Goal: Information Seeking & Learning: Learn about a topic

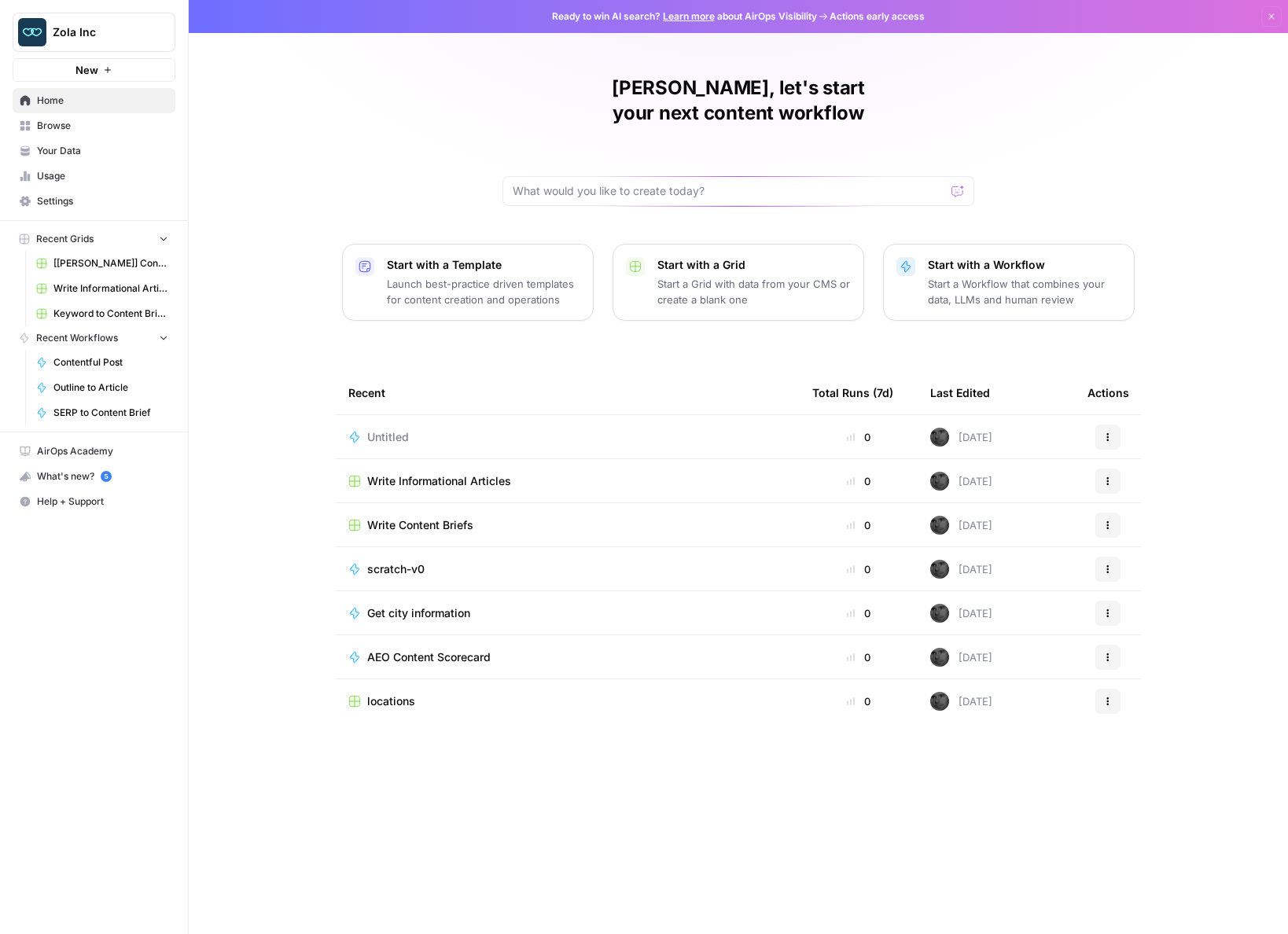
click at [59, 144] on span "Your Data" at bounding box center [102, 151] width 131 height 14
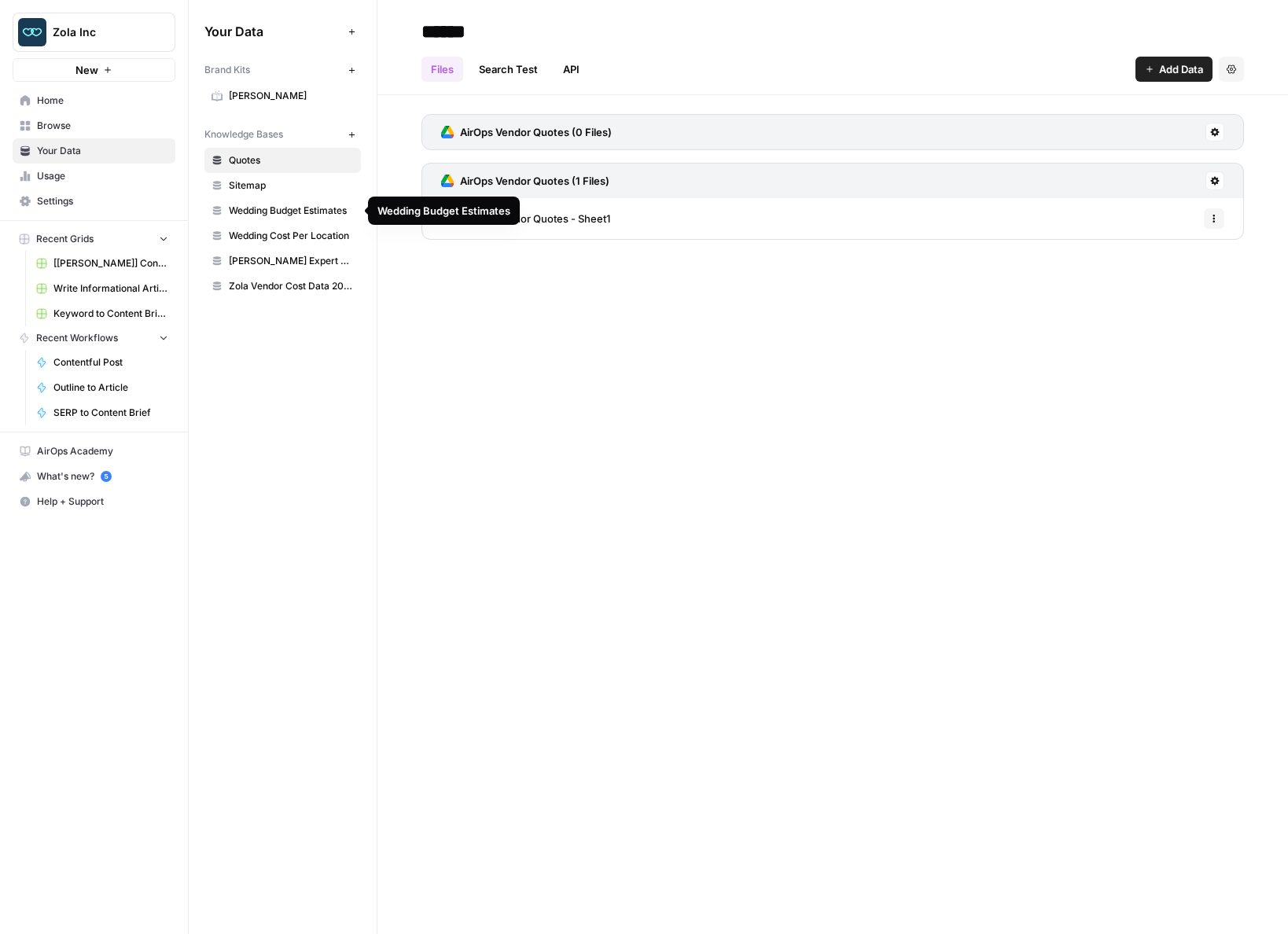
click at [299, 209] on span "Wedding Budget Estimates" at bounding box center [291, 211] width 125 height 14
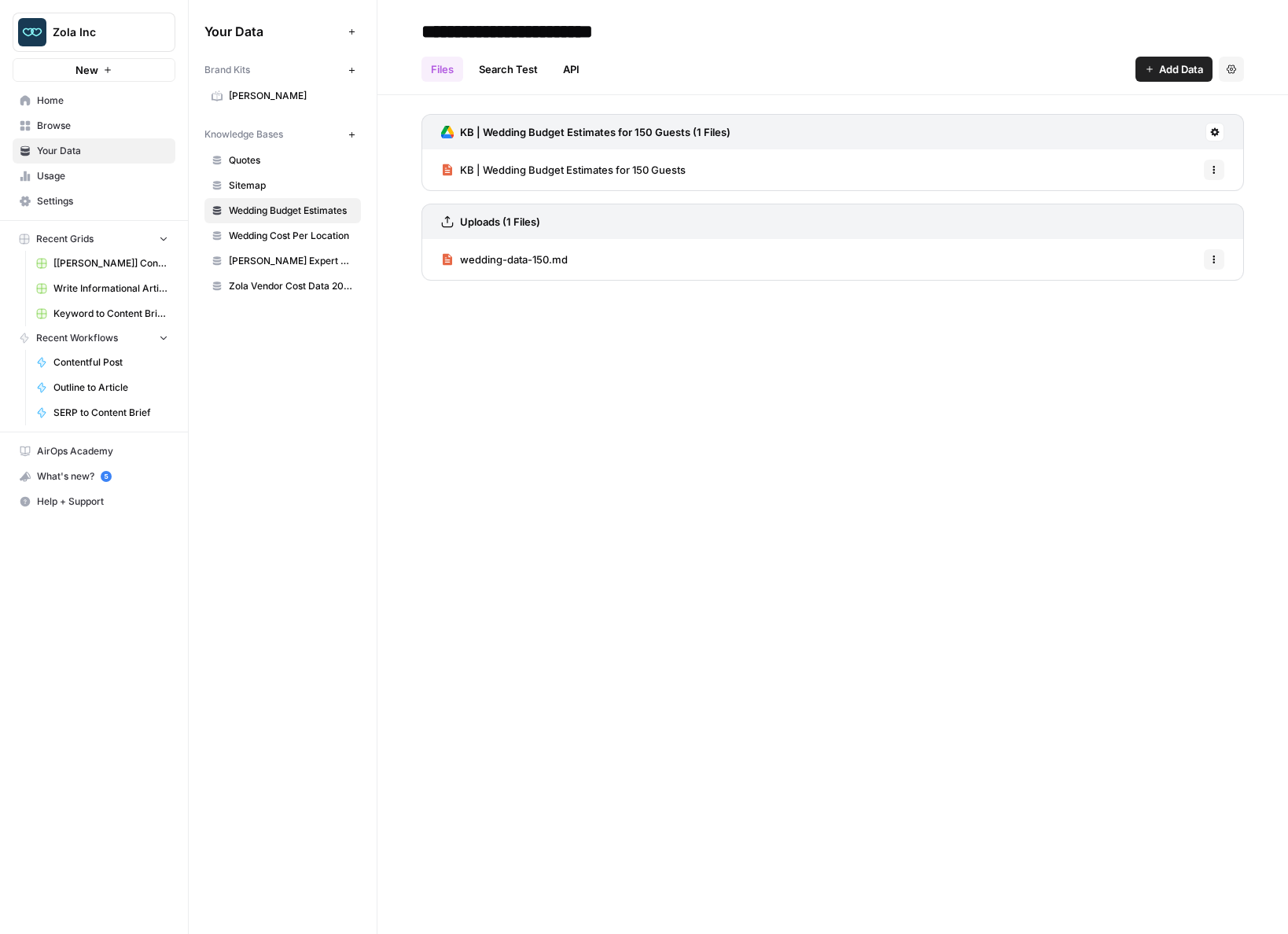
click at [305, 236] on span "Wedding Cost Per Location" at bounding box center [291, 236] width 125 height 14
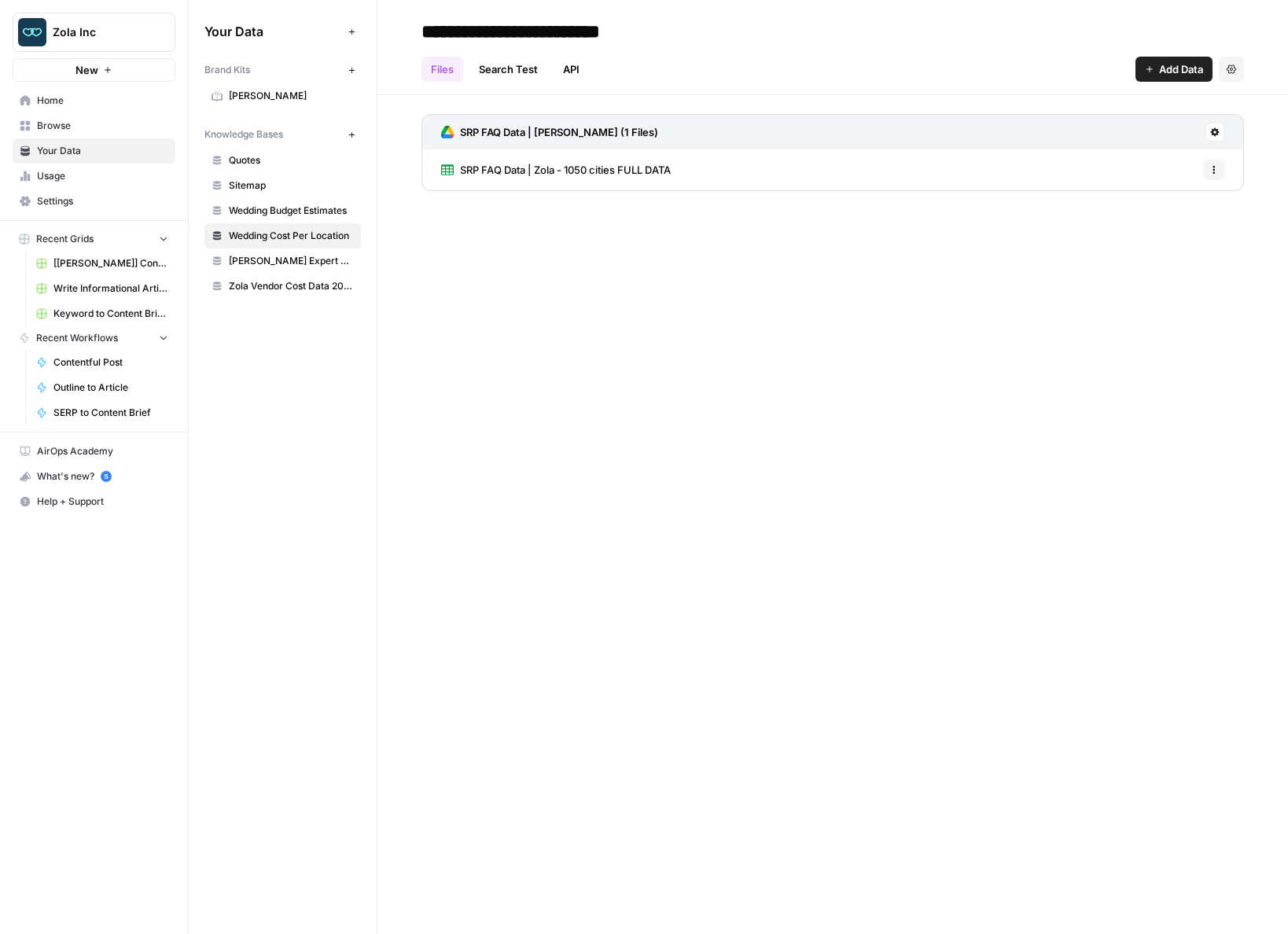
click at [516, 172] on span "SRP FAQ Data | Zola - 1050 cities FULL DATA" at bounding box center [566, 170] width 211 height 16
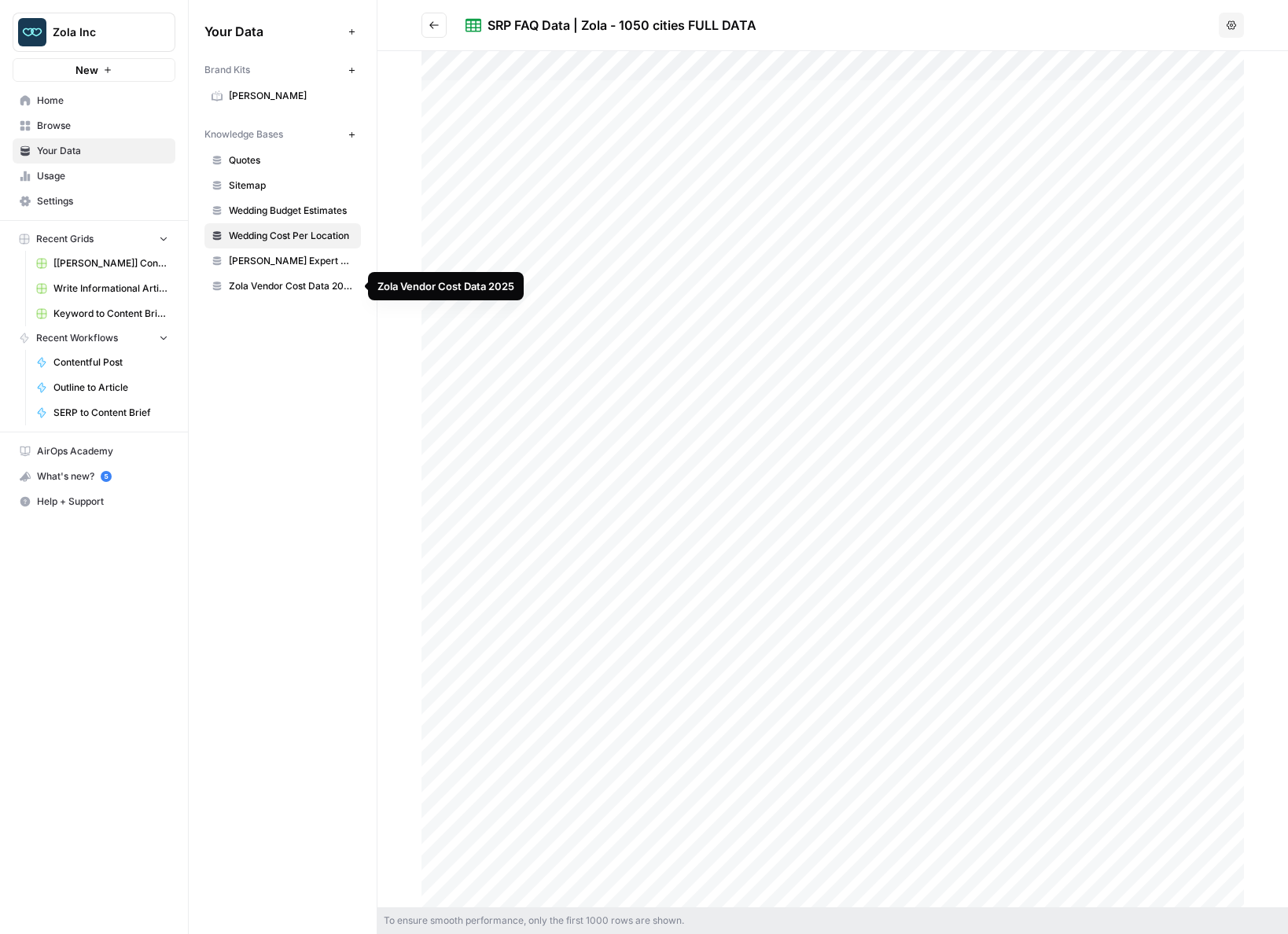
click at [289, 285] on span "Zola Vendor Cost Data 2025" at bounding box center [291, 286] width 125 height 14
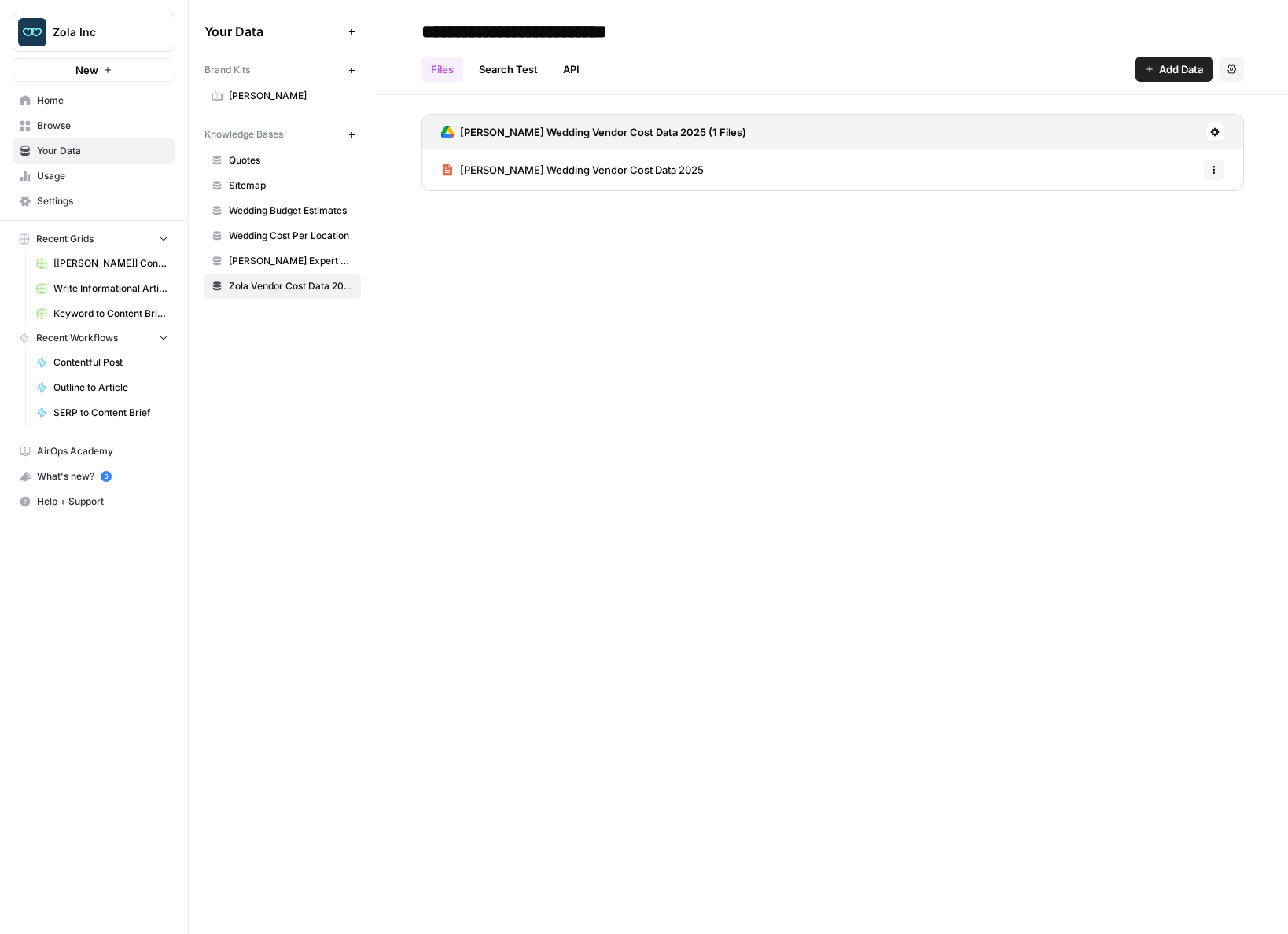
click at [497, 172] on span "[PERSON_NAME] Wedding Vendor Cost Data 2025" at bounding box center [582, 170] width 244 height 16
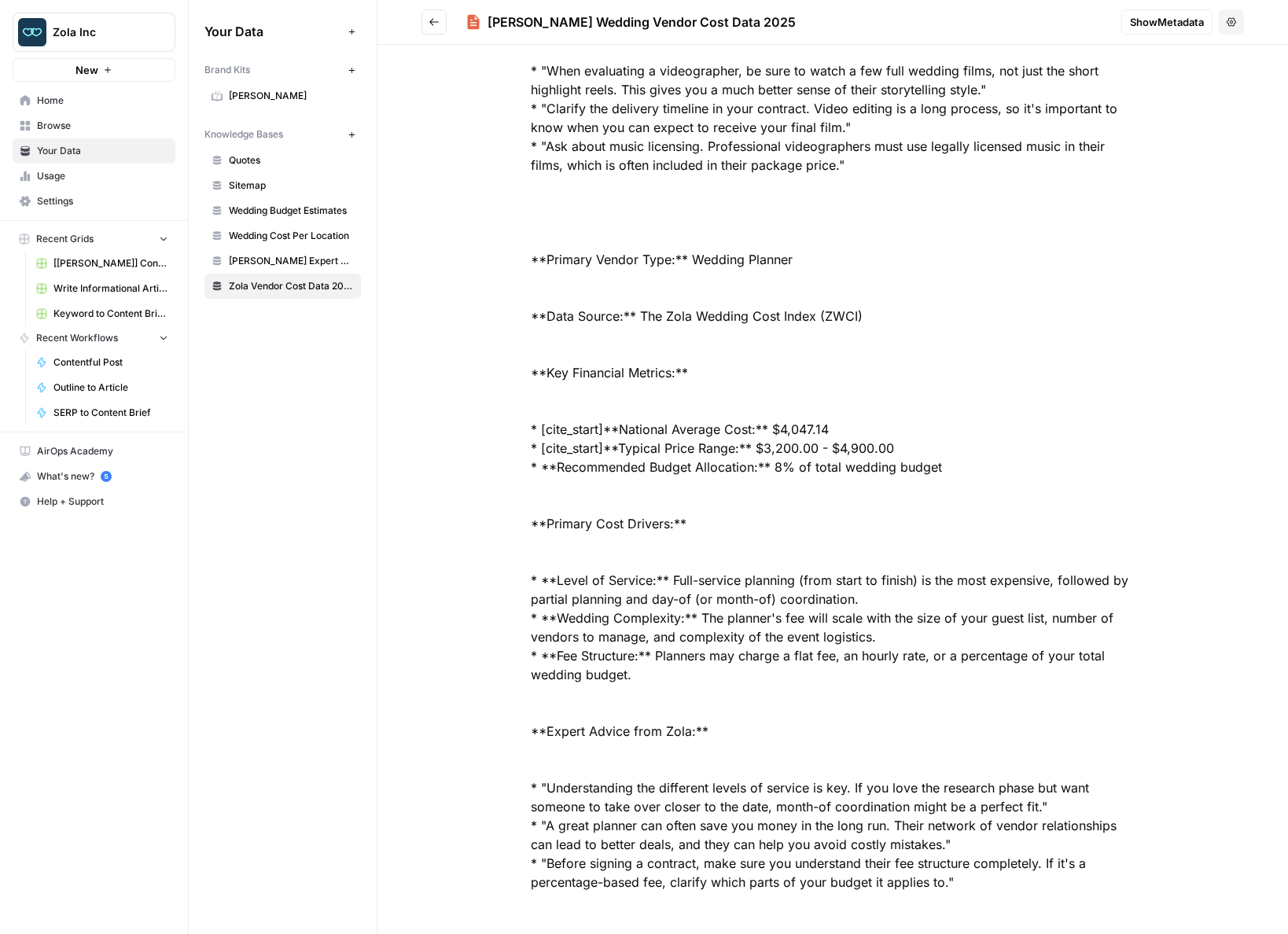
scroll to position [6992, 0]
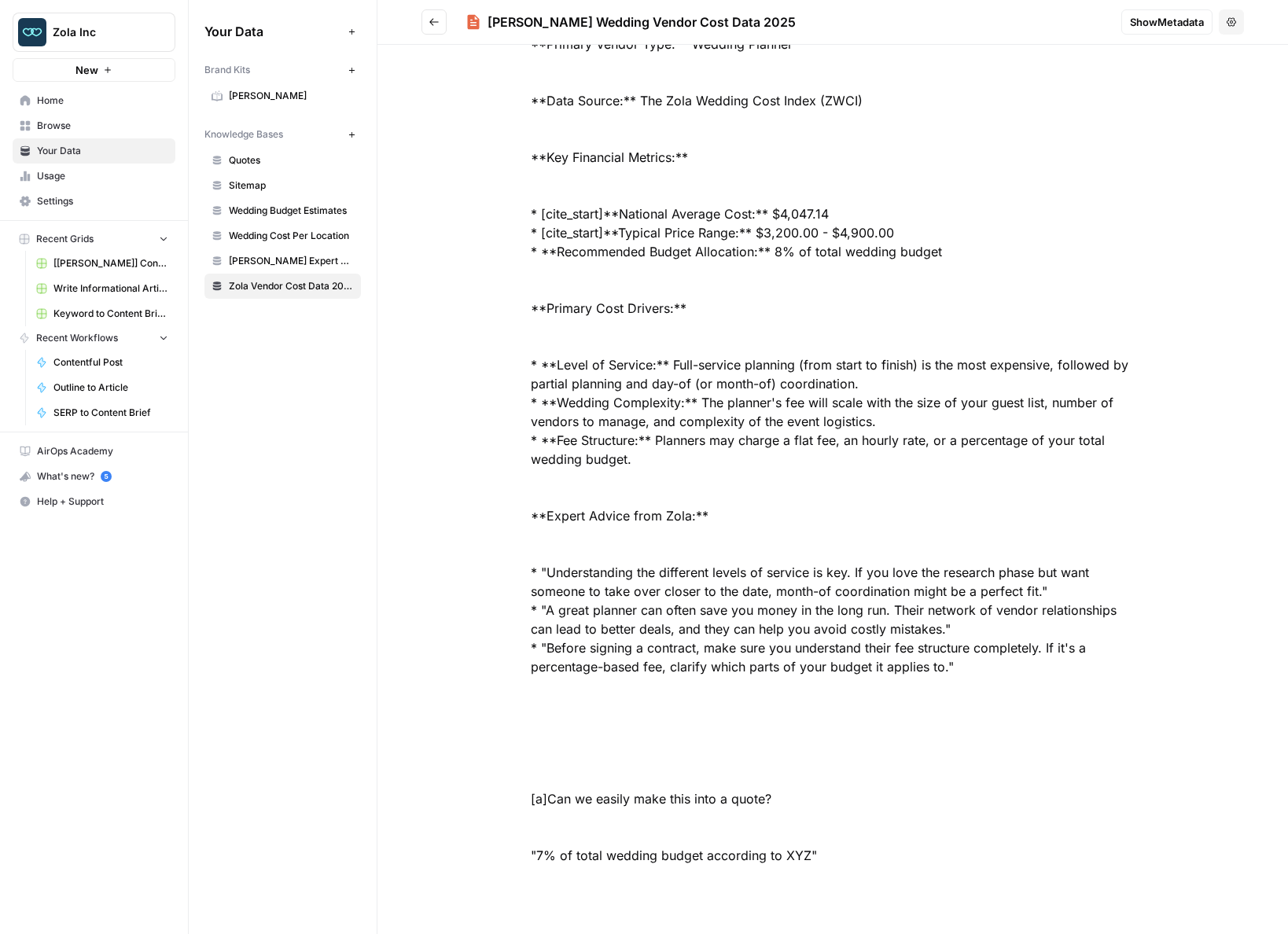
click at [307, 264] on span "[PERSON_NAME] Expert Advice Articles" at bounding box center [291, 261] width 125 height 14
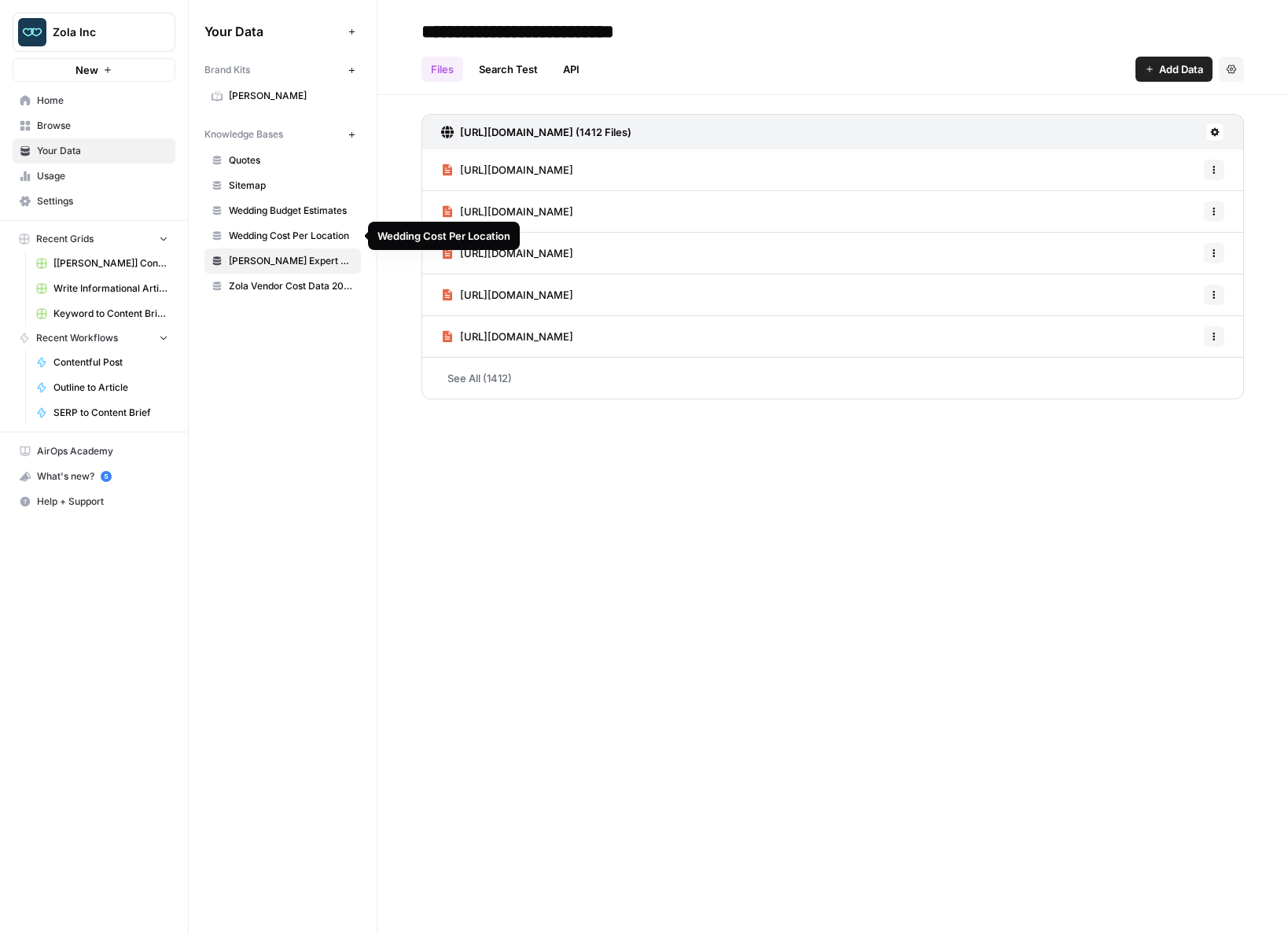
click at [288, 234] on span "Wedding Cost Per Location" at bounding box center [291, 236] width 125 height 14
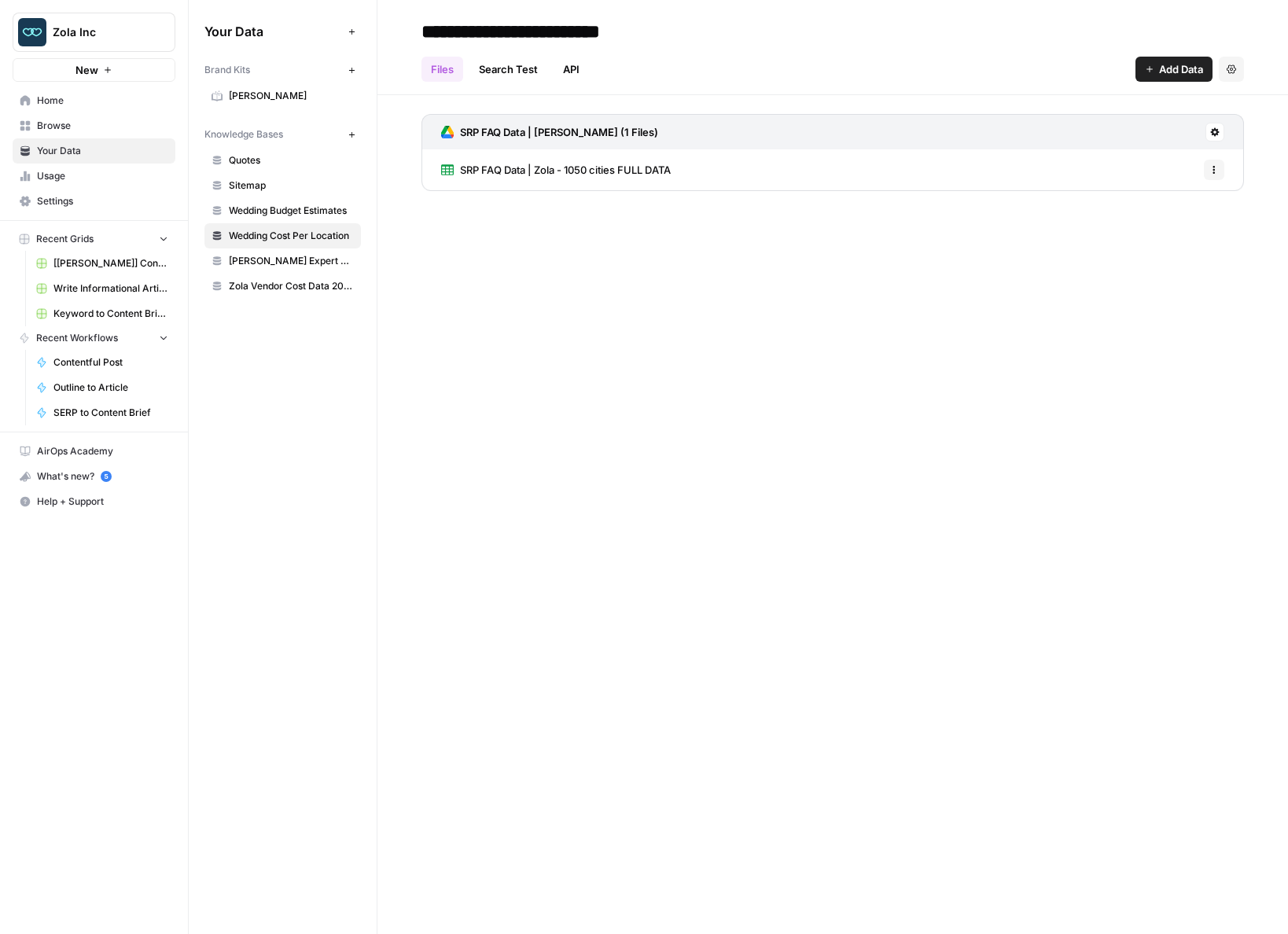
click at [278, 209] on span "Wedding Budget Estimates" at bounding box center [291, 211] width 125 height 14
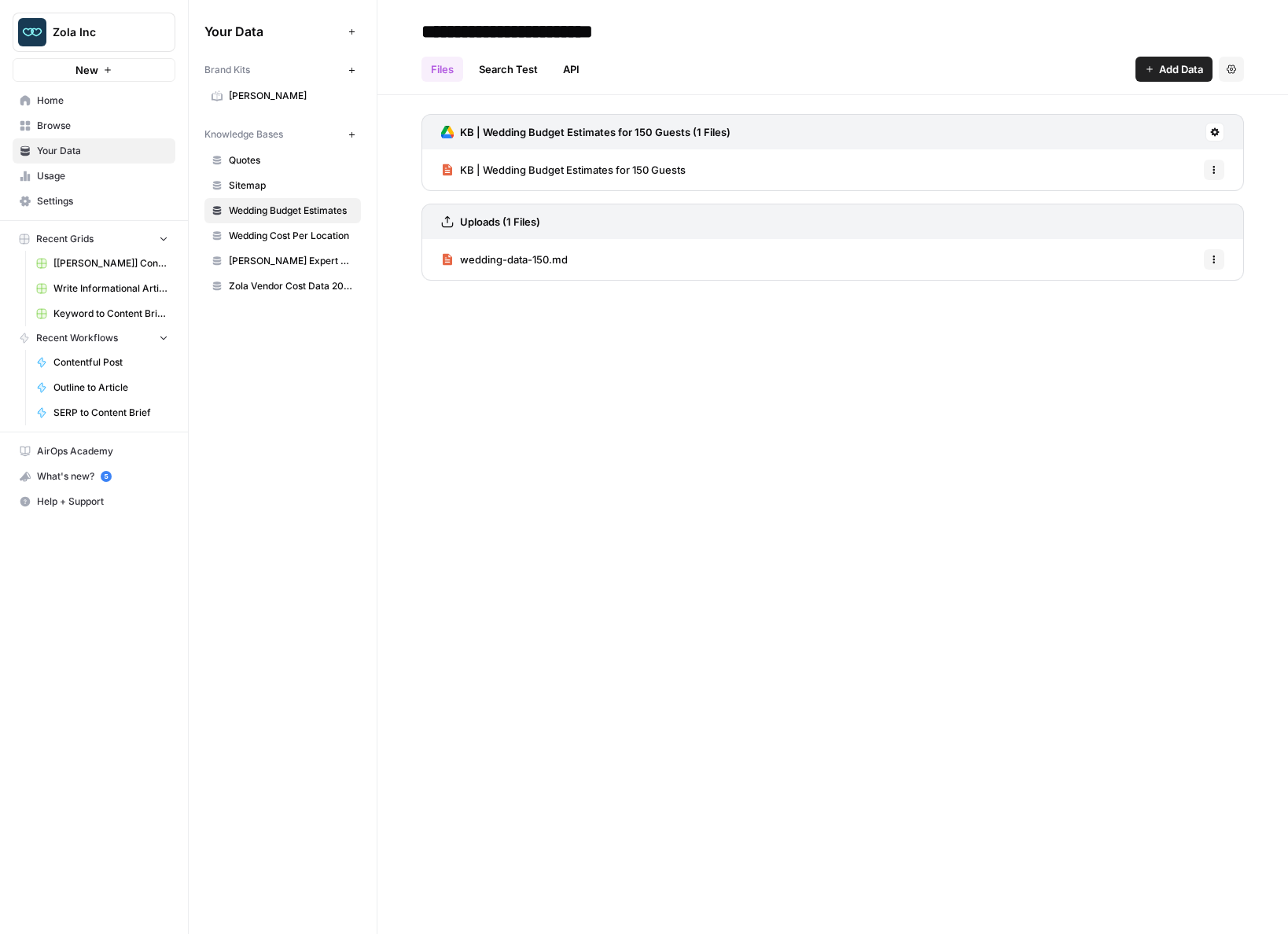
click at [604, 175] on span "KB | Wedding Budget Estimates for 150 Guests" at bounding box center [573, 170] width 226 height 16
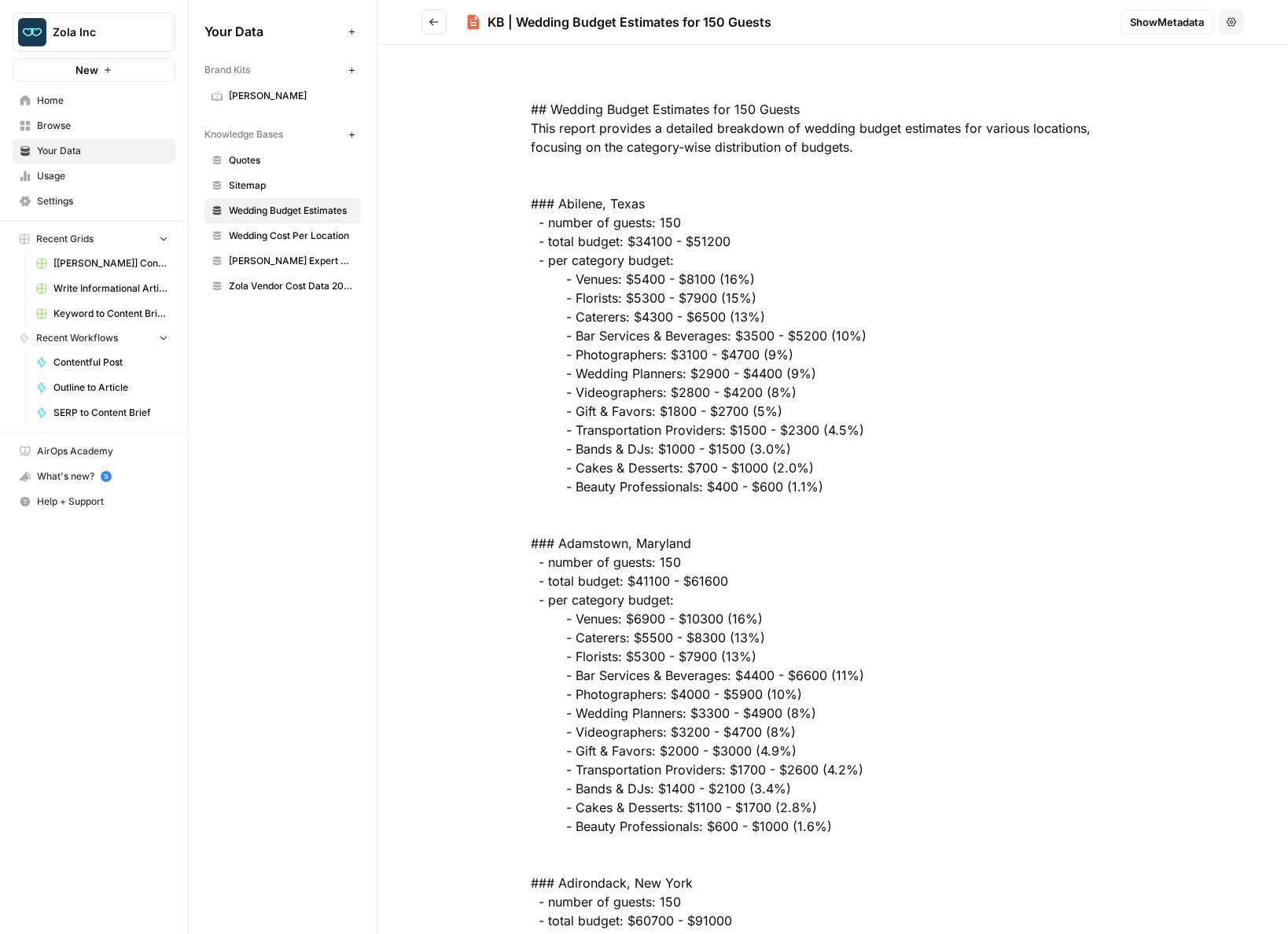
scroll to position [22, 0]
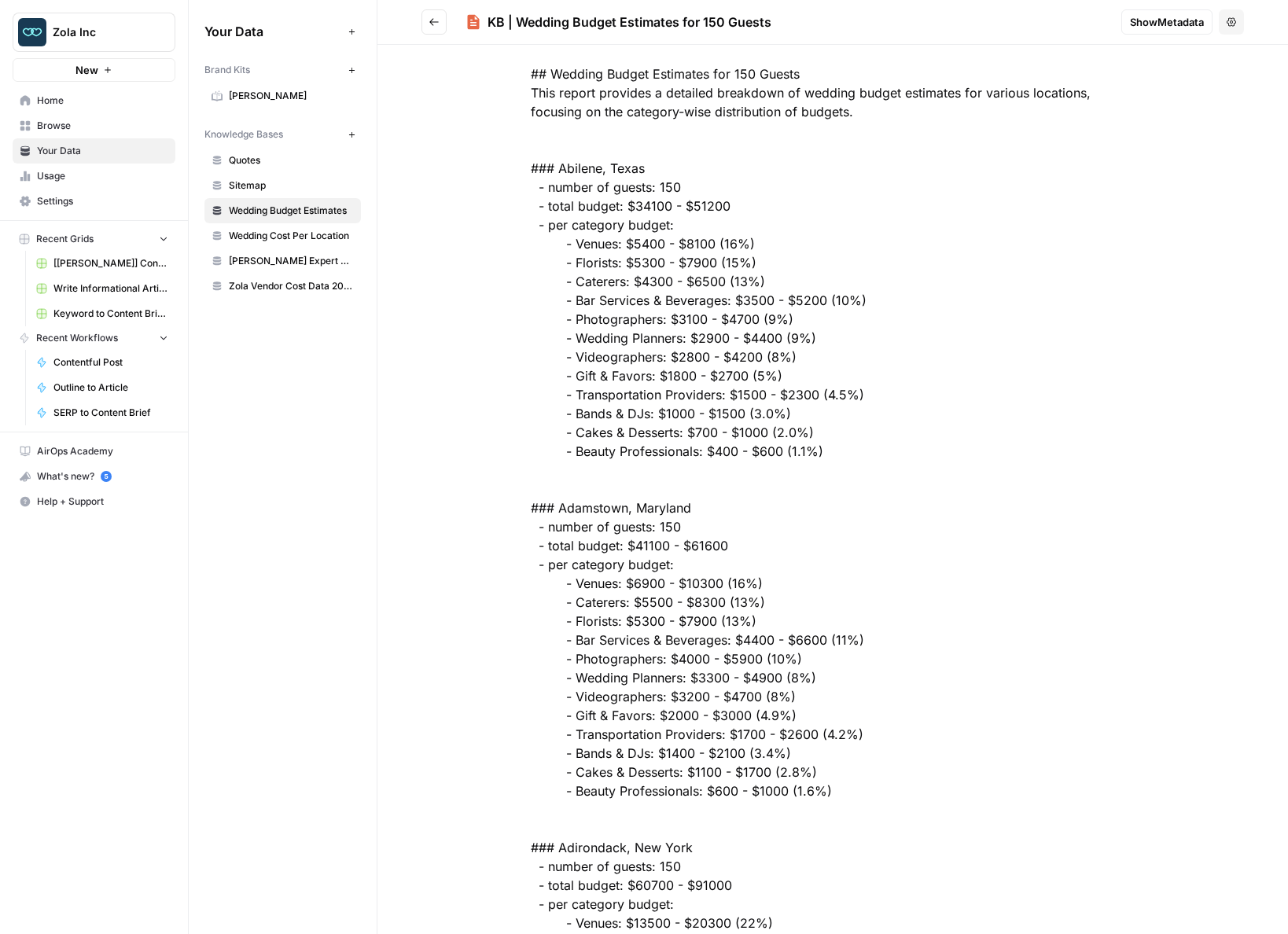
scroll to position [62, 0]
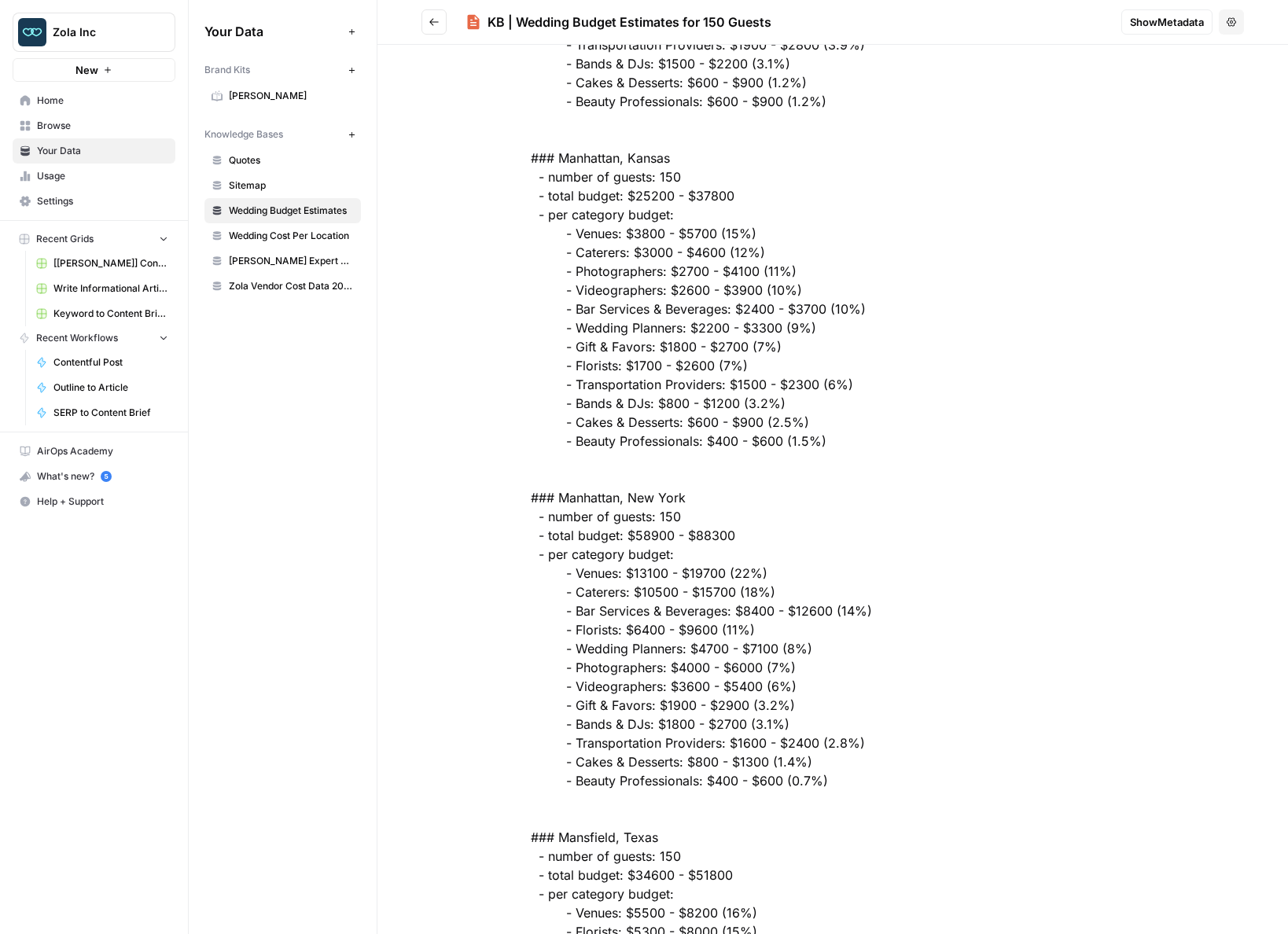
scroll to position [173641, 0]
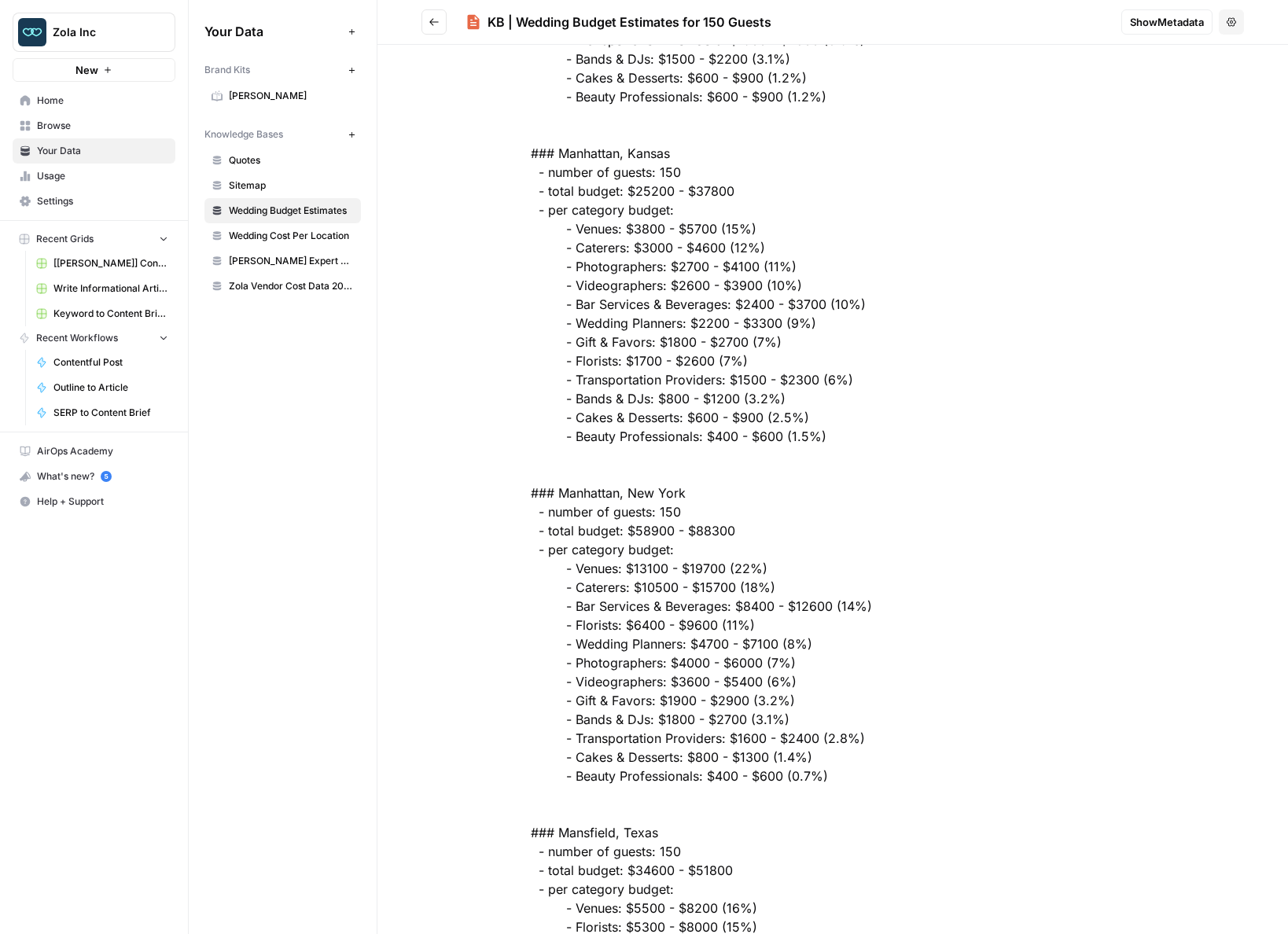
drag, startPoint x: 580, startPoint y: 565, endPoint x: 678, endPoint y: 659, distance: 135.8
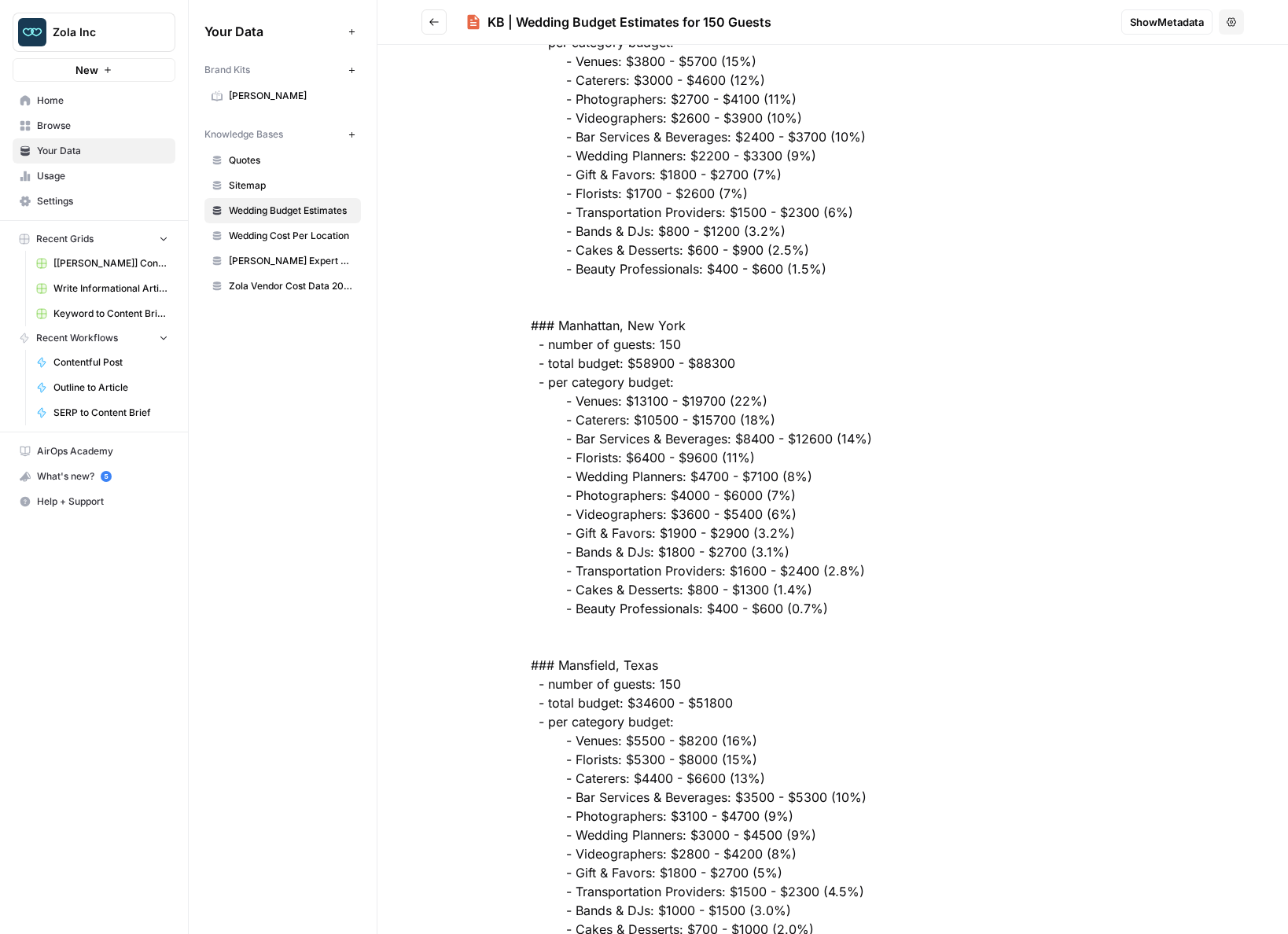
scroll to position [173810, 0]
click at [297, 235] on span "Wedding Cost Per Location" at bounding box center [291, 236] width 125 height 14
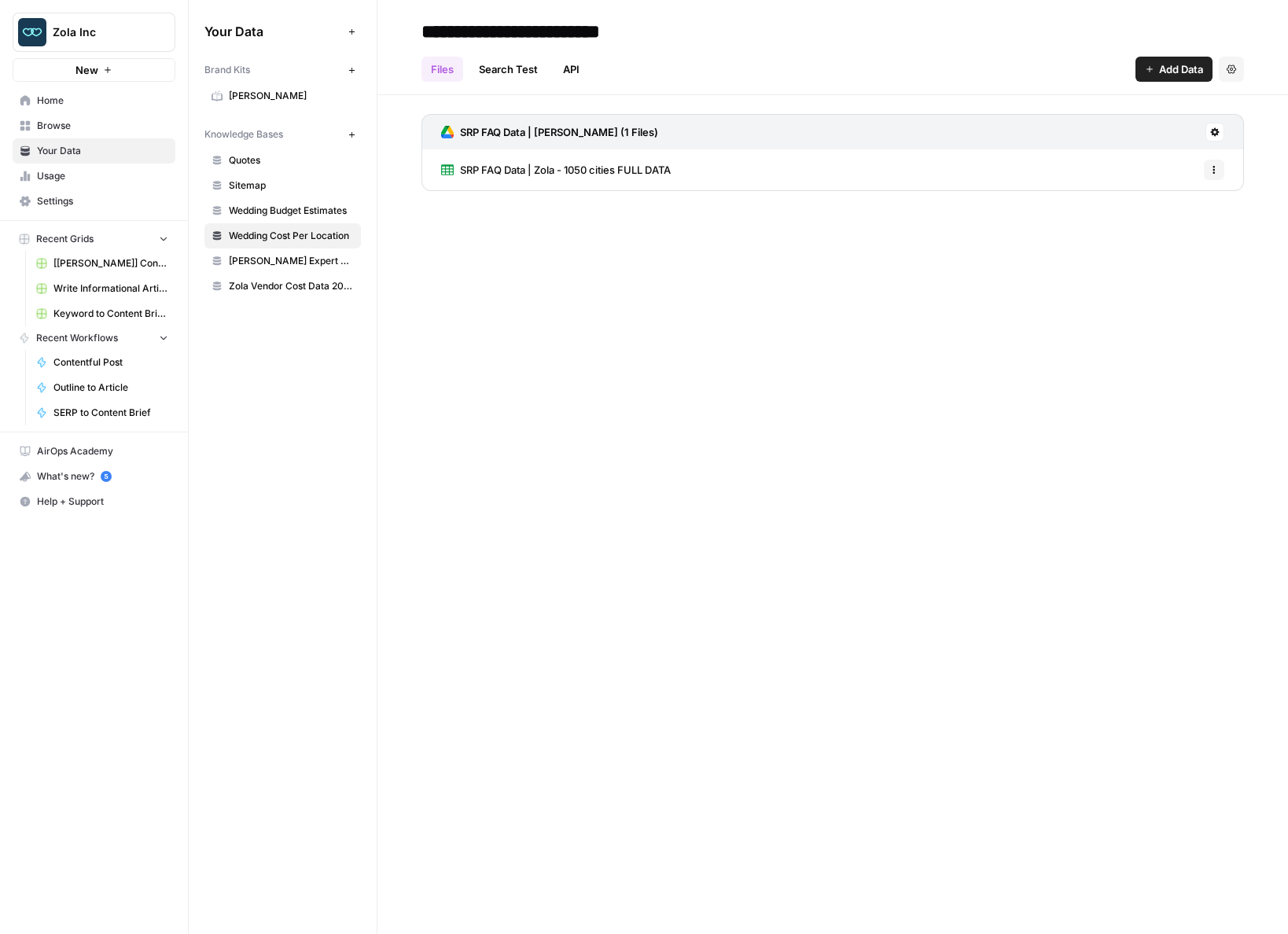
click at [520, 165] on span "SRP FAQ Data | Zola - 1050 cities FULL DATA" at bounding box center [566, 170] width 211 height 16
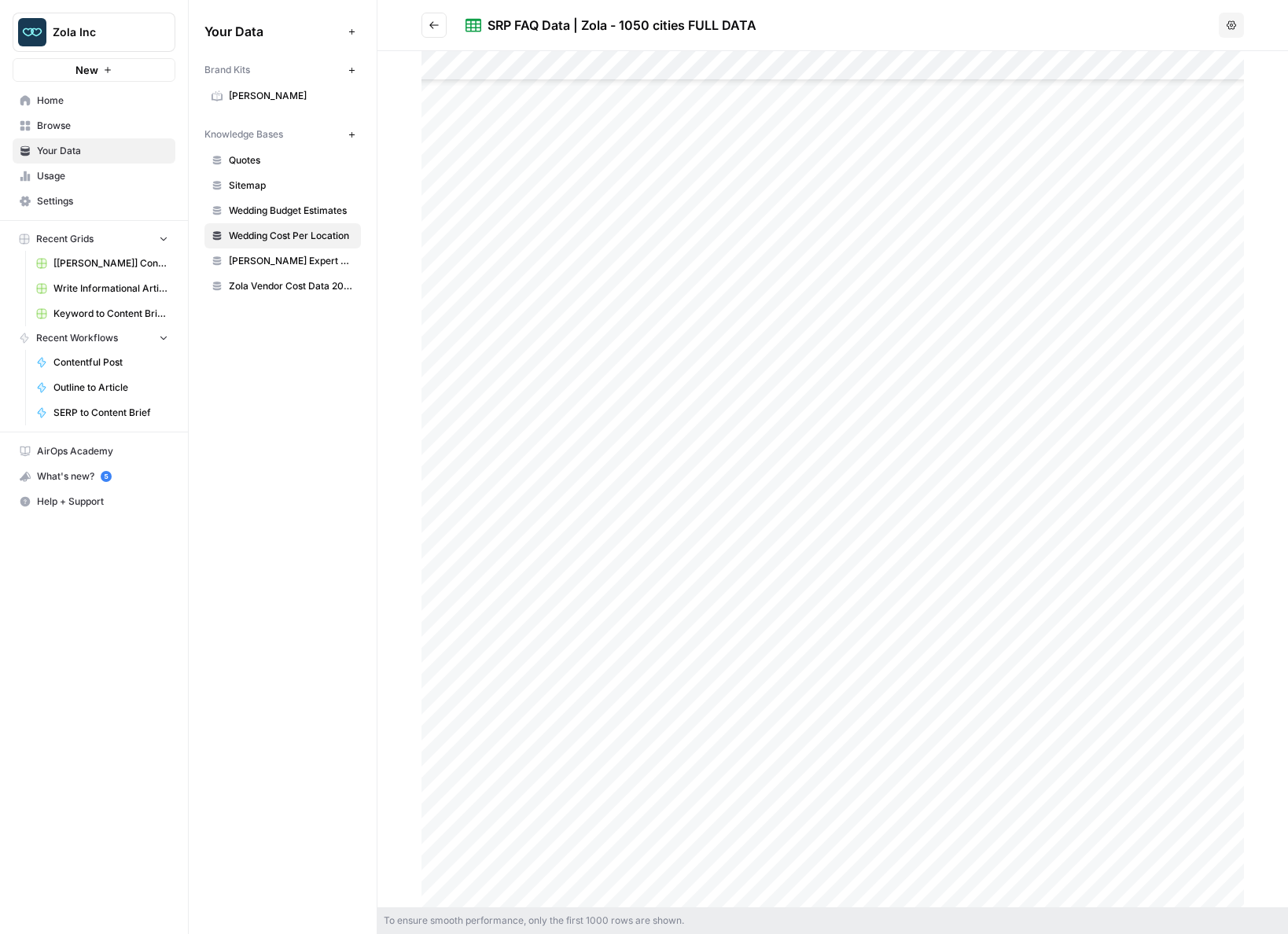
scroll to position [1120, 0]
click at [565, 115] on div at bounding box center [832, 479] width 822 height 856
click at [498, 168] on div at bounding box center [832, 479] width 822 height 856
click at [1253, 29] on icon "button" at bounding box center [1249, 32] width 12 height 12
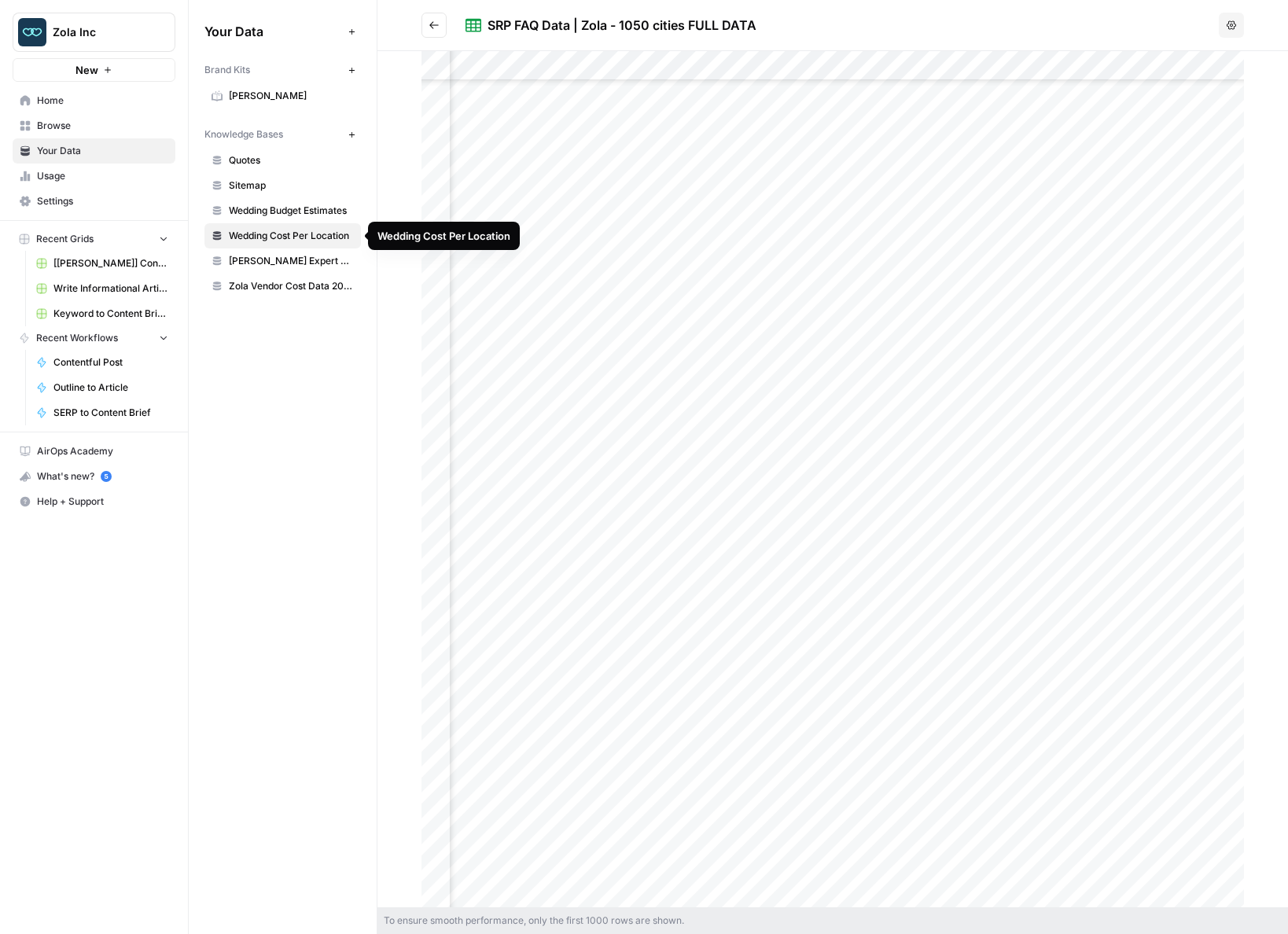
scroll to position [3897, 0]
drag, startPoint x: 809, startPoint y: 232, endPoint x: 1073, endPoint y: 229, distance: 264.0
click at [1073, 229] on div at bounding box center [832, 479] width 822 height 856
click at [648, 233] on div at bounding box center [832, 479] width 822 height 856
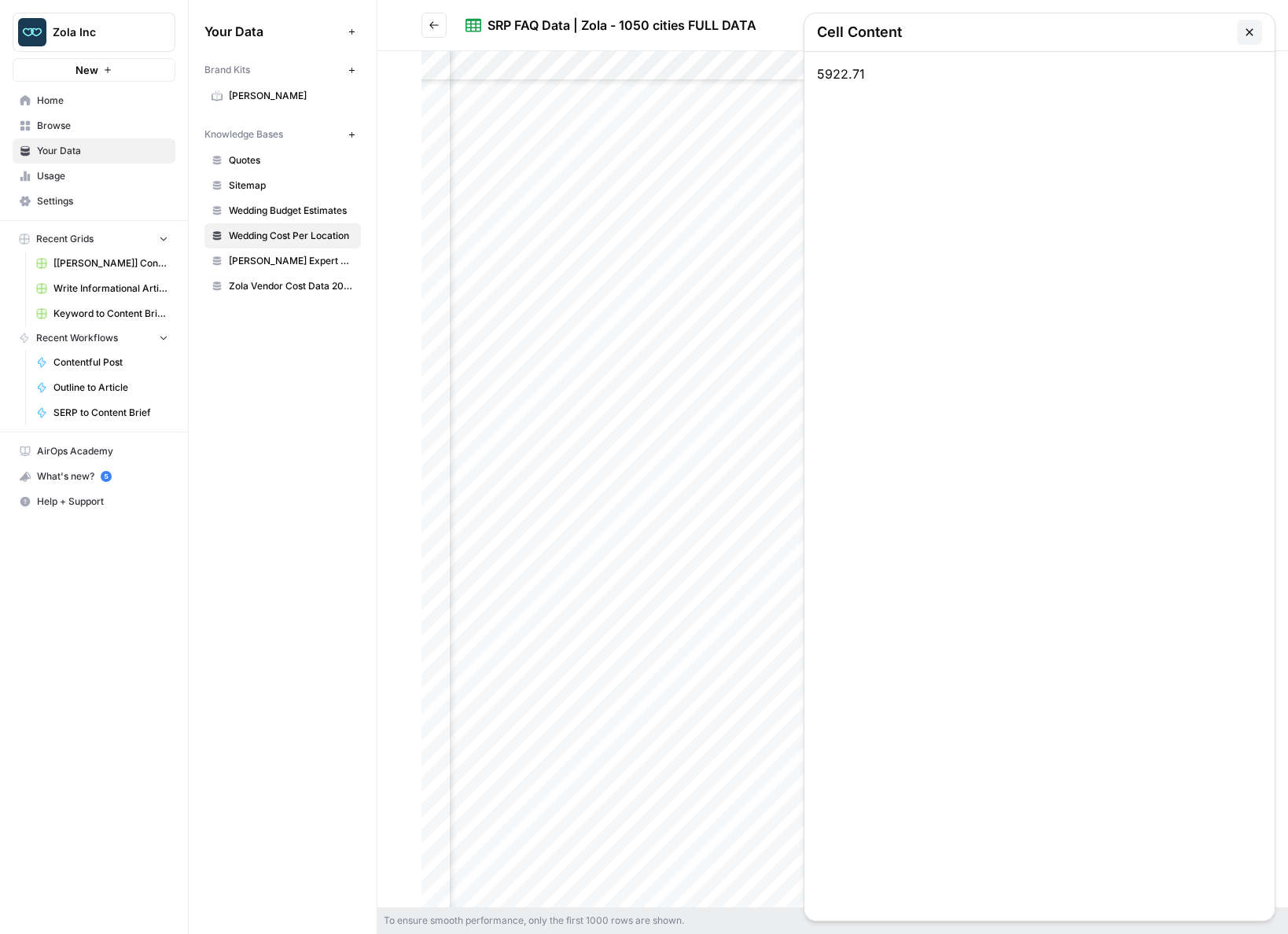
click at [648, 233] on div at bounding box center [832, 479] width 822 height 856
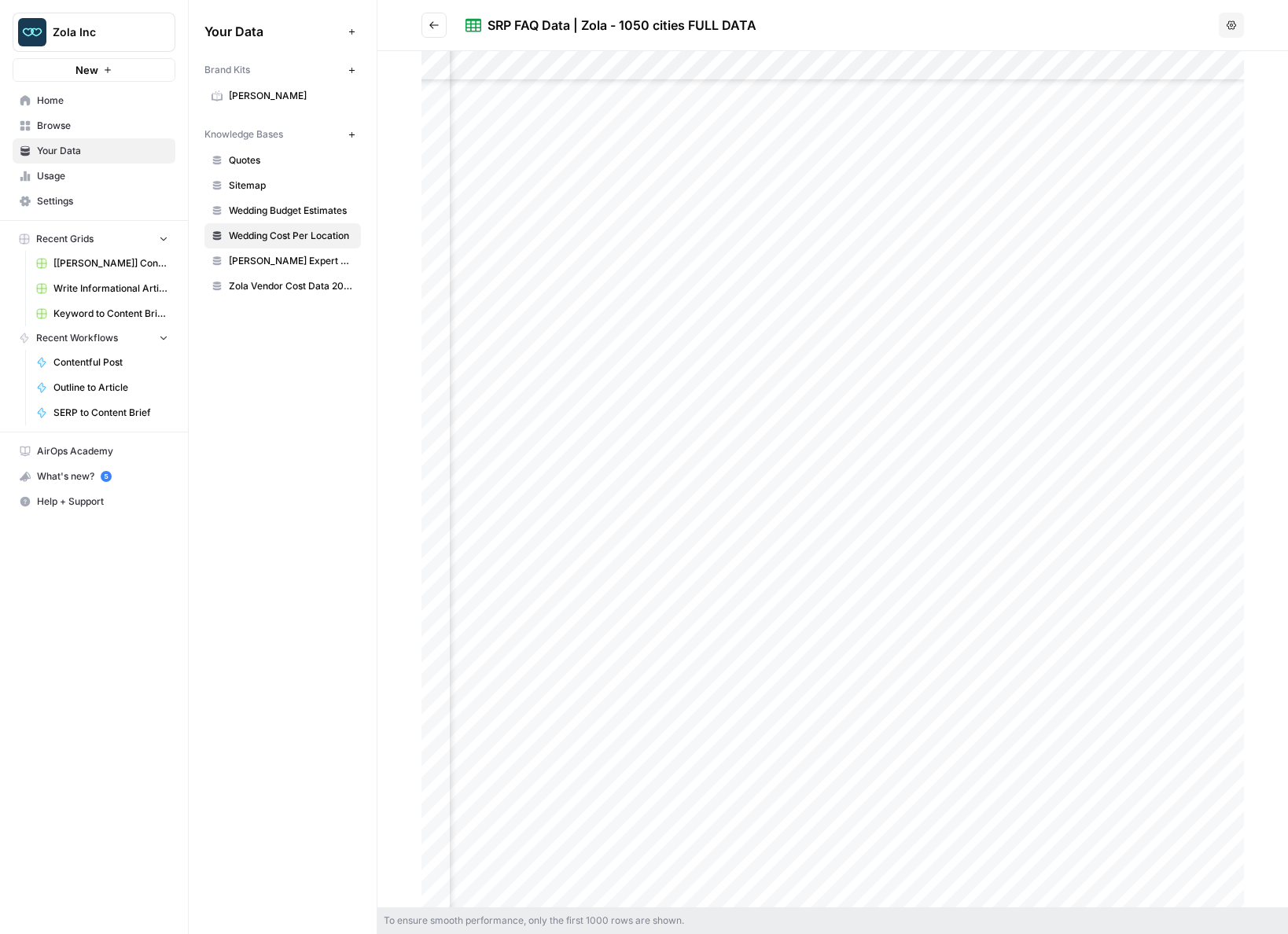
drag, startPoint x: 622, startPoint y: 234, endPoint x: 609, endPoint y: 234, distance: 13.0
click at [609, 234] on div at bounding box center [832, 479] width 822 height 856
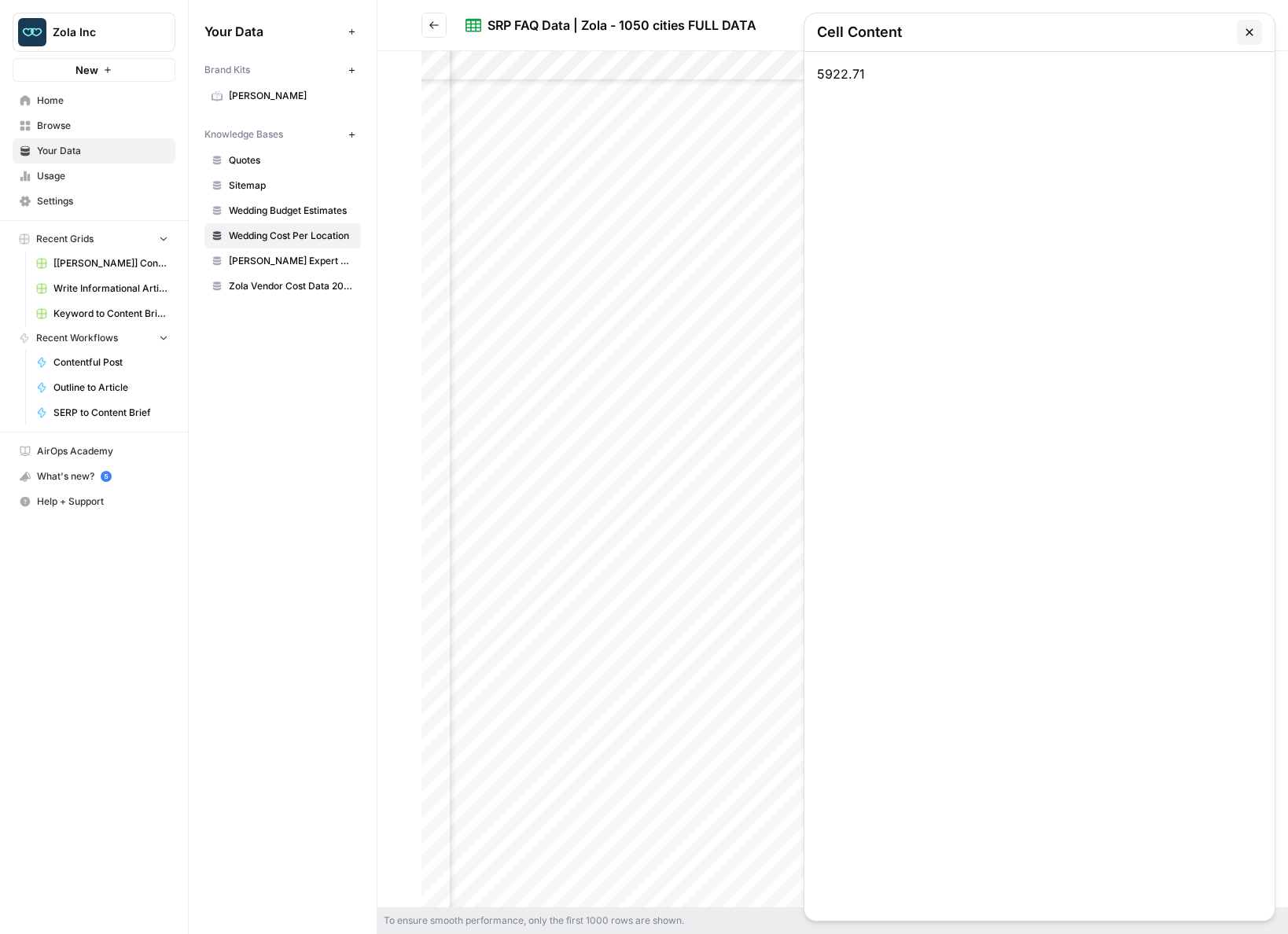
drag, startPoint x: 1251, startPoint y: 31, endPoint x: 1188, endPoint y: 21, distance: 63.8
click at [1251, 31] on icon "button" at bounding box center [1249, 32] width 12 height 12
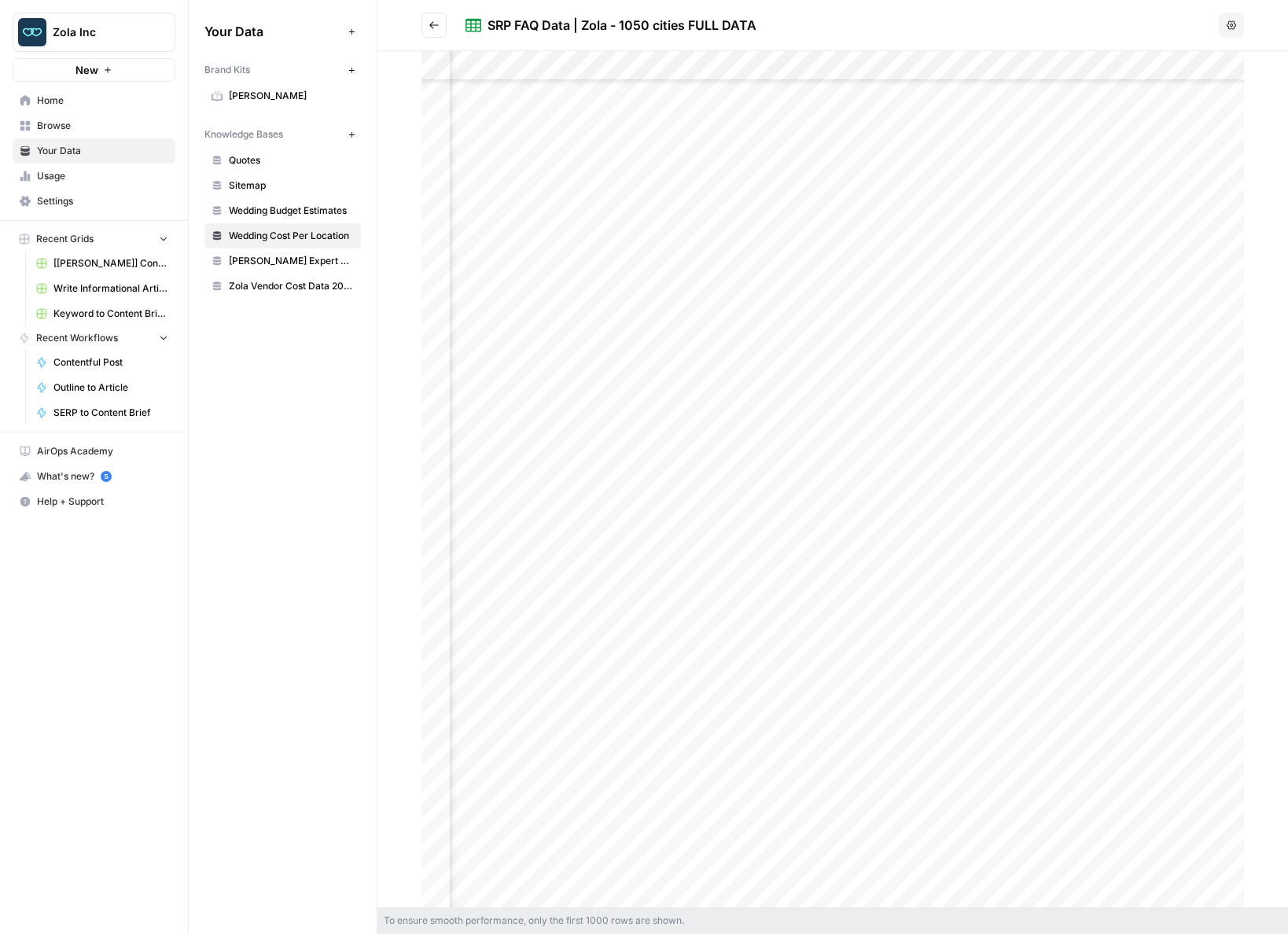
scroll to position [6140, 3117]
click at [854, 768] on div at bounding box center [832, 479] width 822 height 856
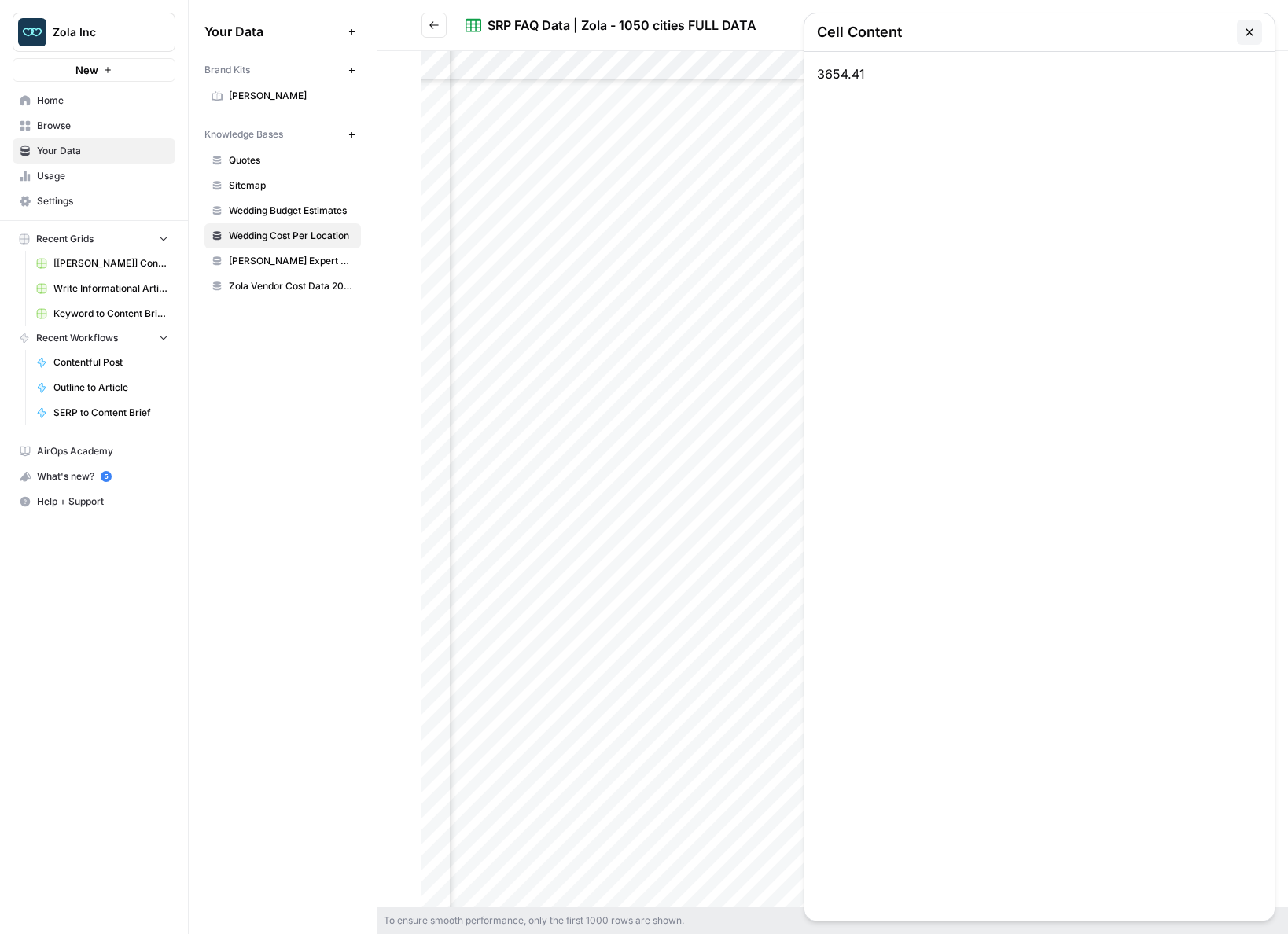
scroll to position [5974, 2603]
click at [297, 214] on span "Wedding Budget Estimates" at bounding box center [291, 211] width 125 height 14
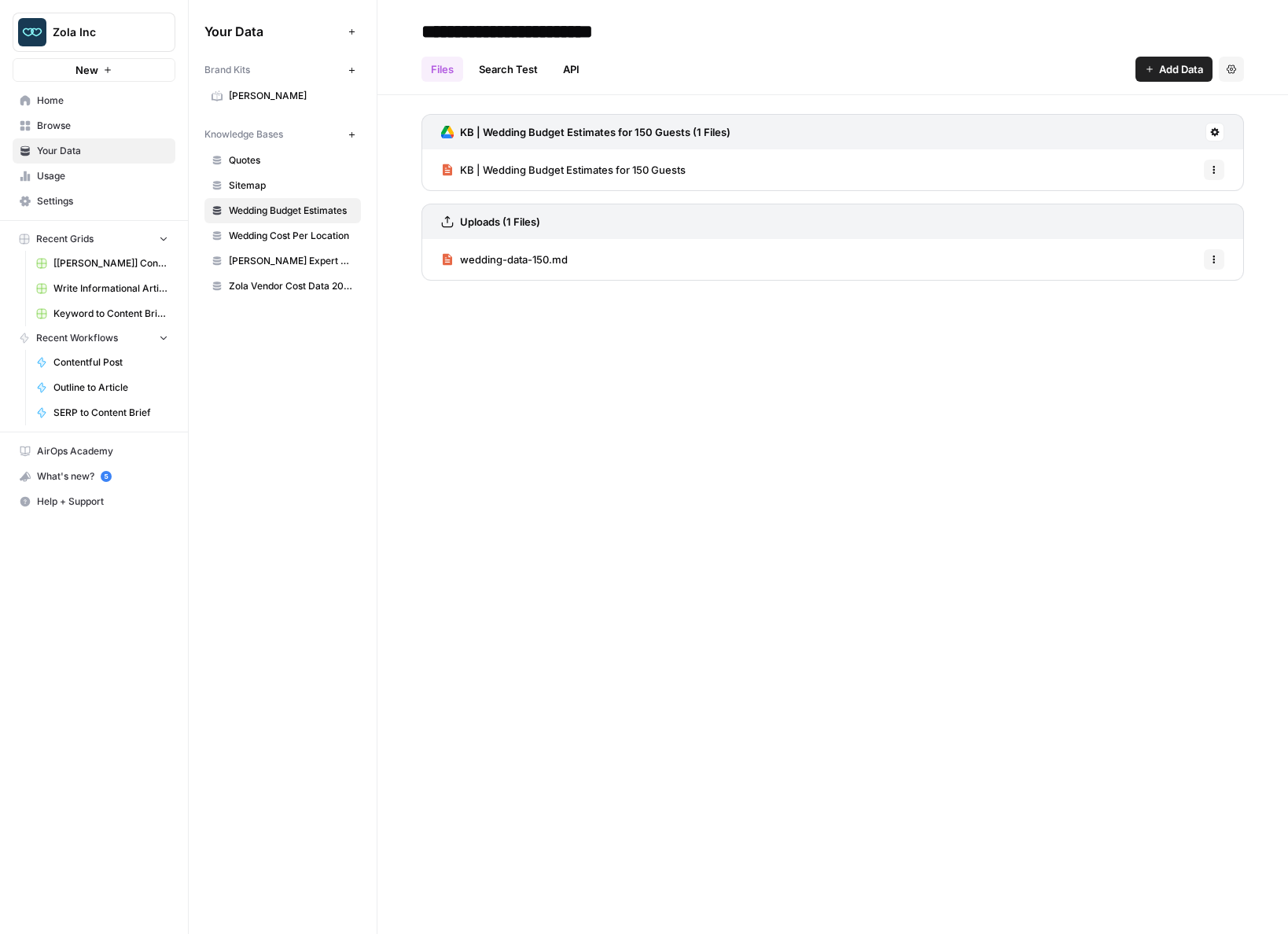
click at [593, 163] on span "KB | Wedding Budget Estimates for 150 Guests" at bounding box center [573, 170] width 226 height 16
